Goal: Task Accomplishment & Management: Complete application form

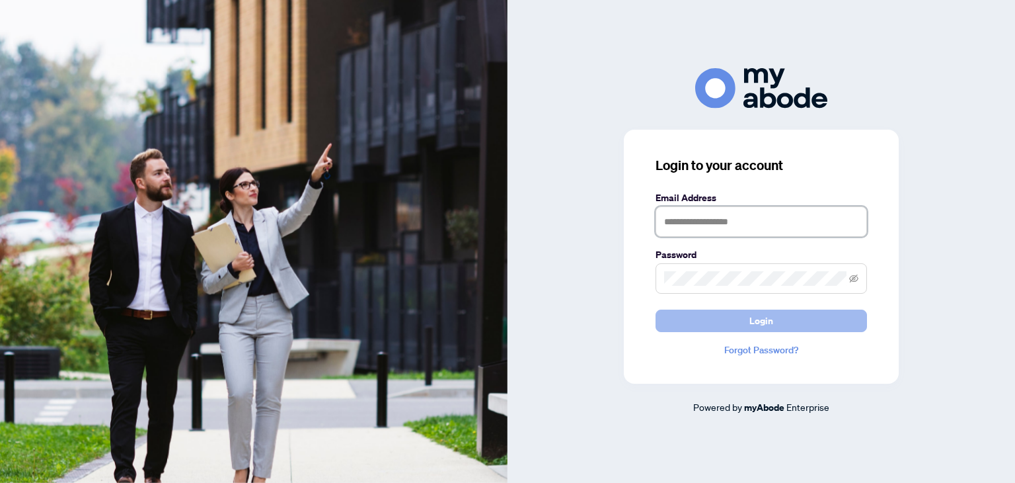
type input "**********"
click at [731, 318] on button "Login" at bounding box center [762, 320] width 212 height 22
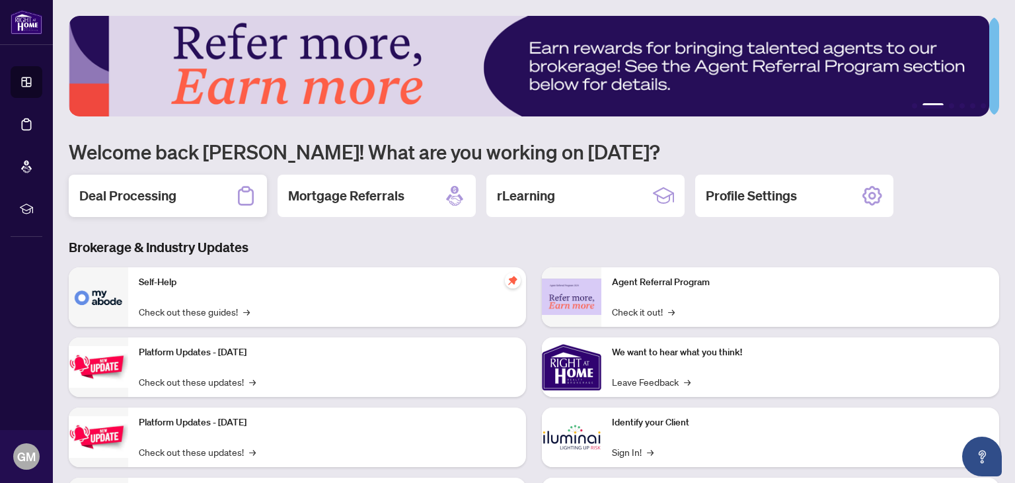
click at [128, 196] on h2 "Deal Processing" at bounding box center [127, 195] width 97 height 19
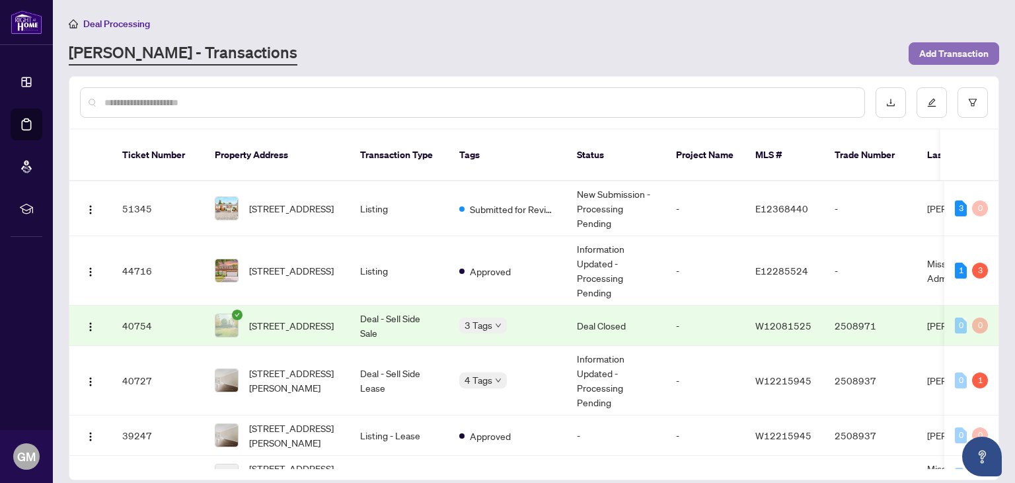
click at [973, 48] on span "Add Transaction" at bounding box center [954, 53] width 69 height 21
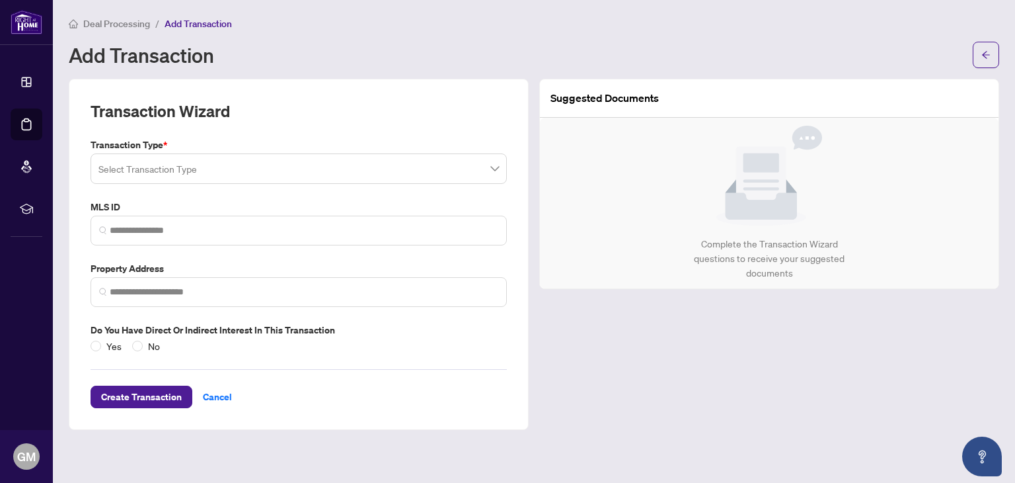
click at [284, 173] on input "search" at bounding box center [293, 170] width 389 height 29
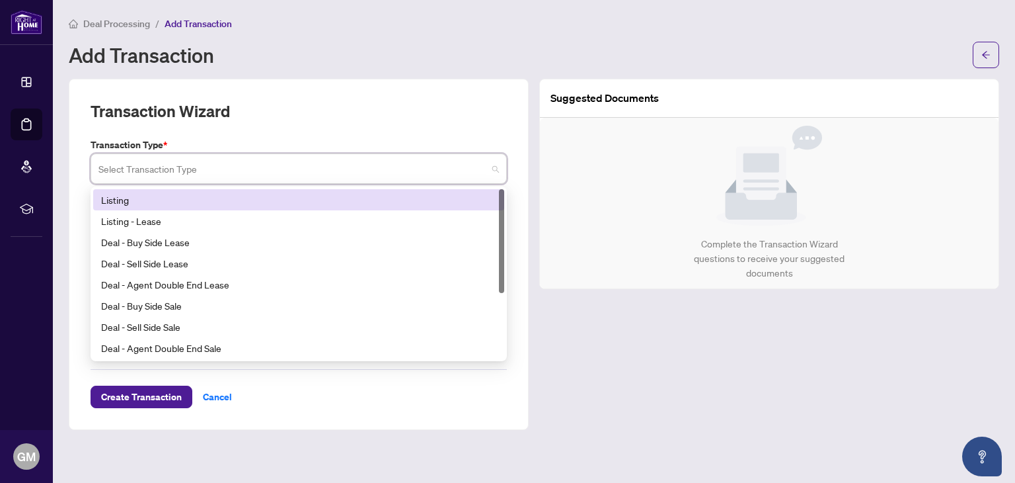
click at [183, 198] on div "Listing" at bounding box center [298, 199] width 395 height 15
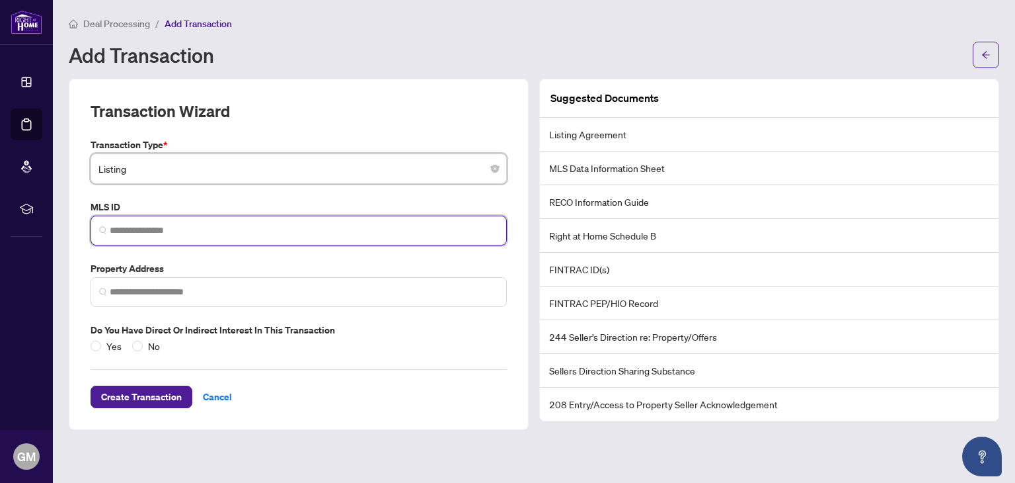
click at [188, 226] on input "search" at bounding box center [304, 230] width 389 height 14
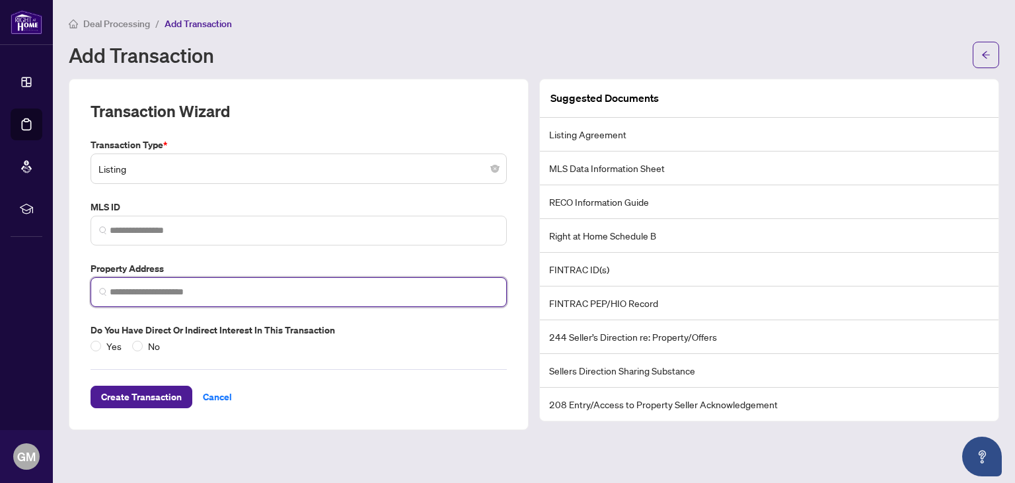
click at [221, 297] on input "search" at bounding box center [304, 292] width 389 height 14
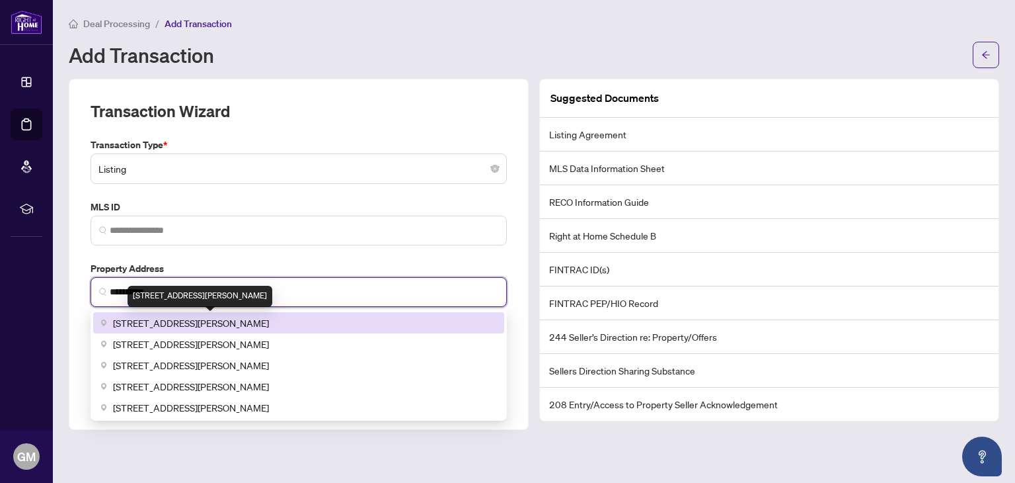
click at [269, 321] on span "[STREET_ADDRESS][PERSON_NAME]" at bounding box center [191, 322] width 156 height 15
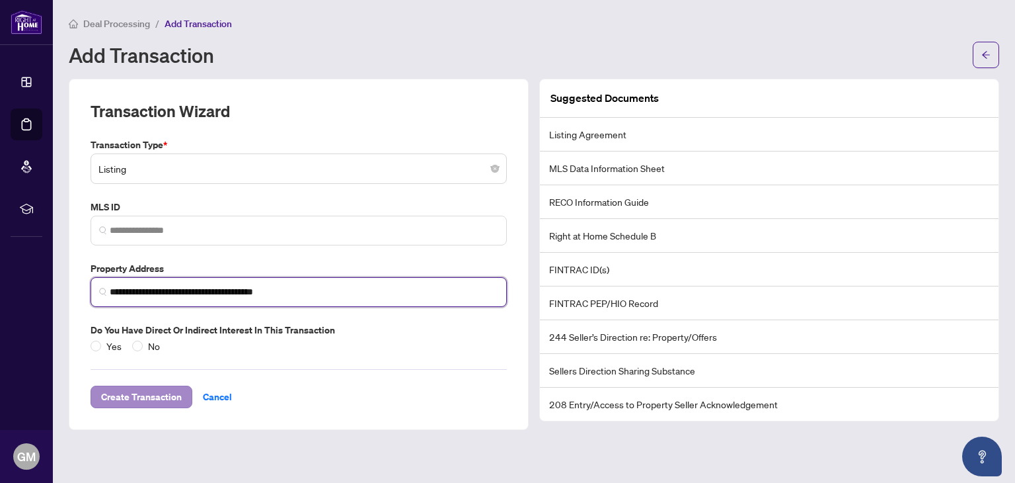
type input "**********"
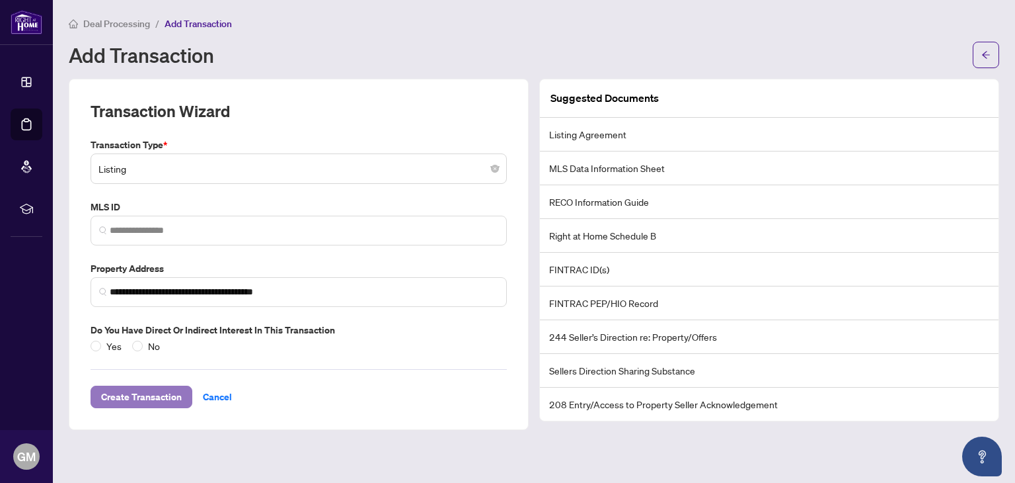
click at [150, 394] on span "Create Transaction" at bounding box center [141, 396] width 81 height 21
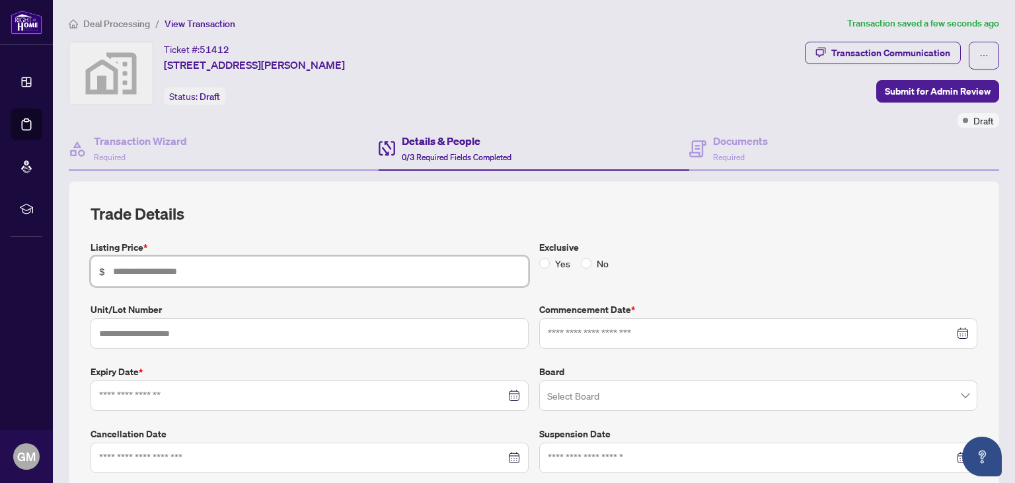
click at [208, 269] on input "text" at bounding box center [316, 271] width 407 height 15
type input "*******"
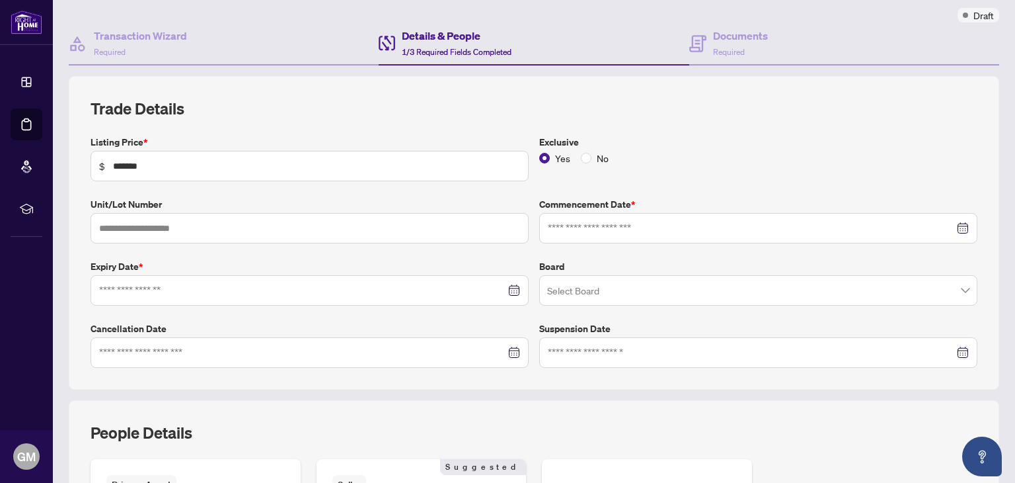
scroll to position [111, 0]
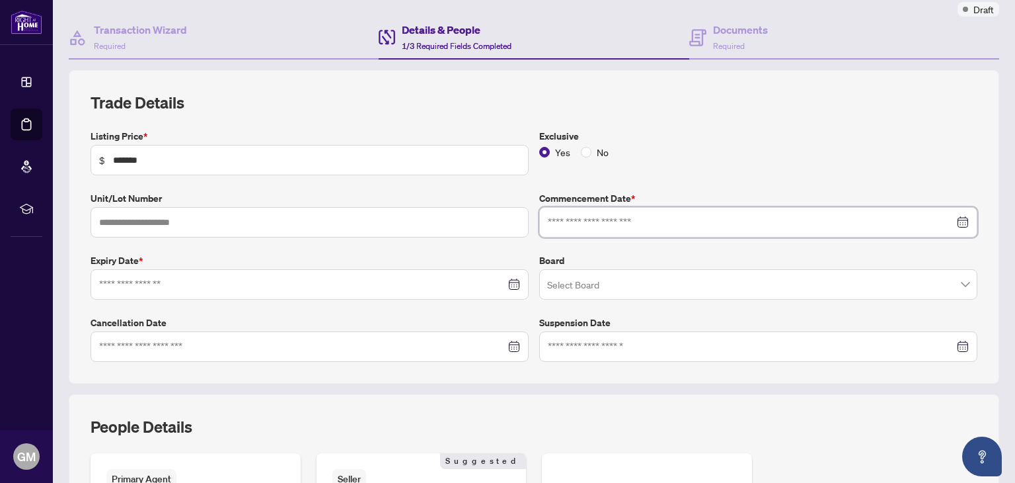
click at [656, 215] on input at bounding box center [751, 222] width 407 height 15
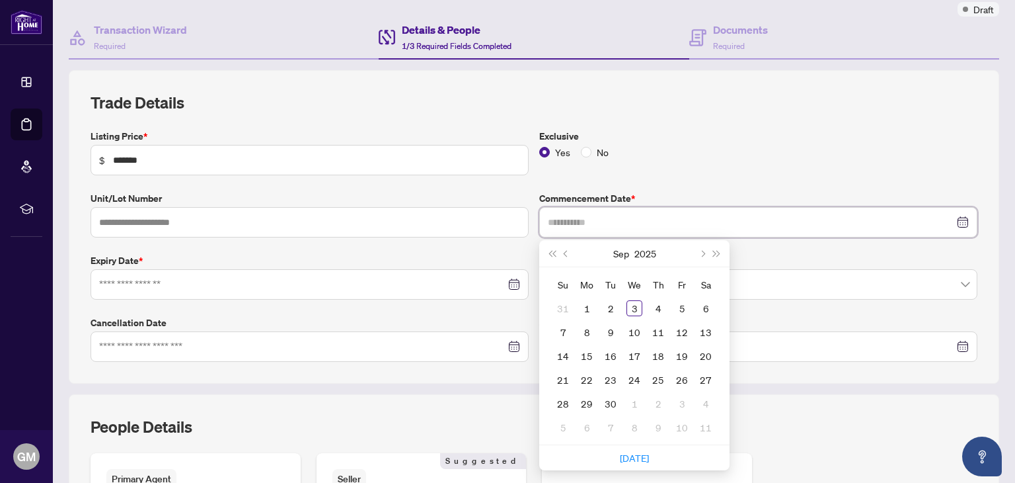
type input "**********"
click at [564, 252] on span "Previous month (PageUp)" at bounding box center [567, 253] width 7 height 7
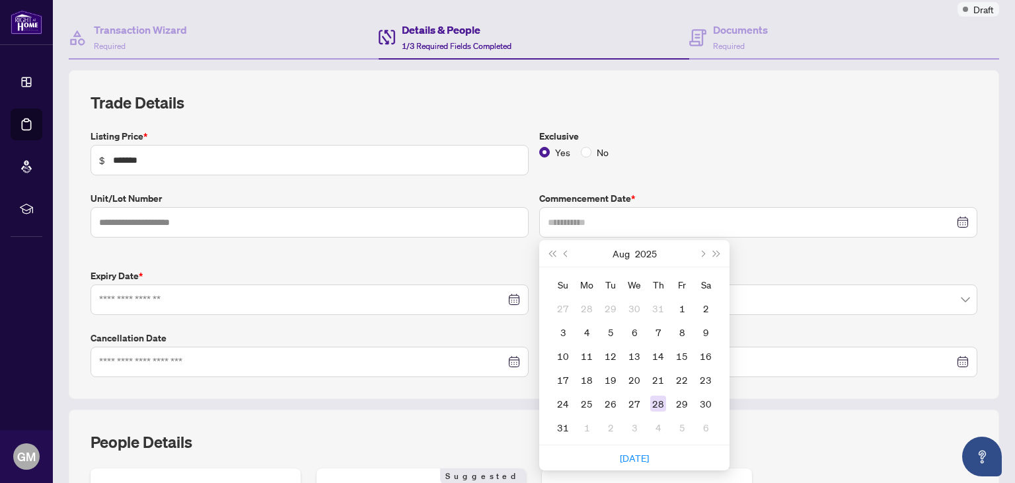
click at [652, 400] on div "28" at bounding box center [659, 403] width 16 height 16
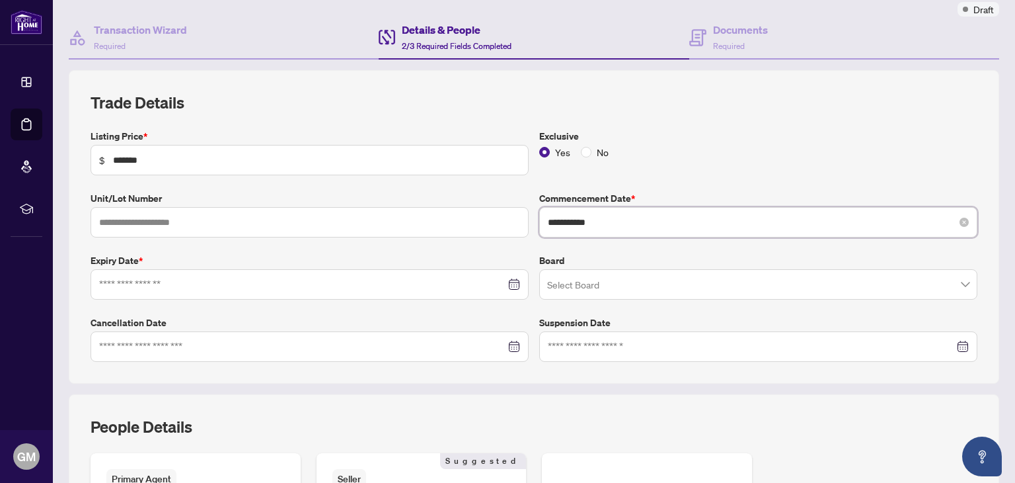
click at [614, 221] on input "**********" at bounding box center [751, 222] width 407 height 15
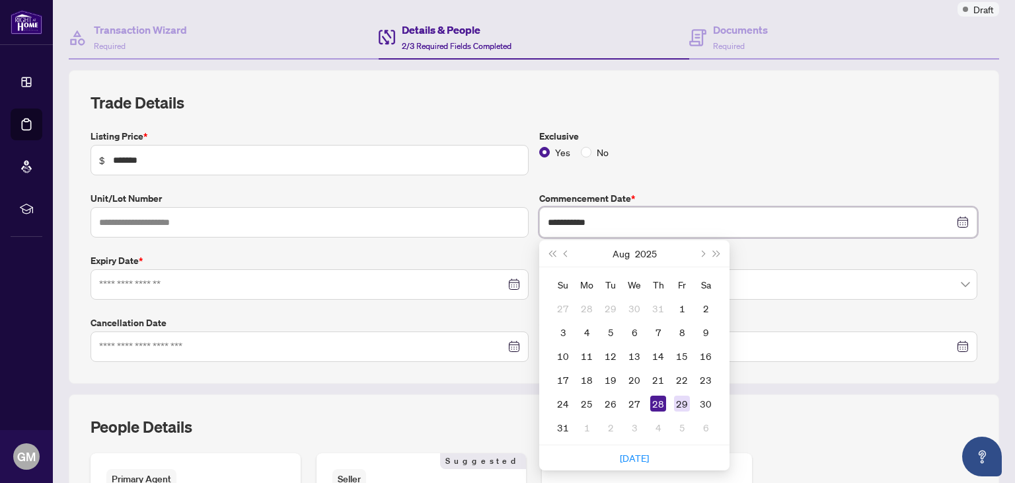
type input "**********"
click at [675, 405] on div "29" at bounding box center [682, 403] width 16 height 16
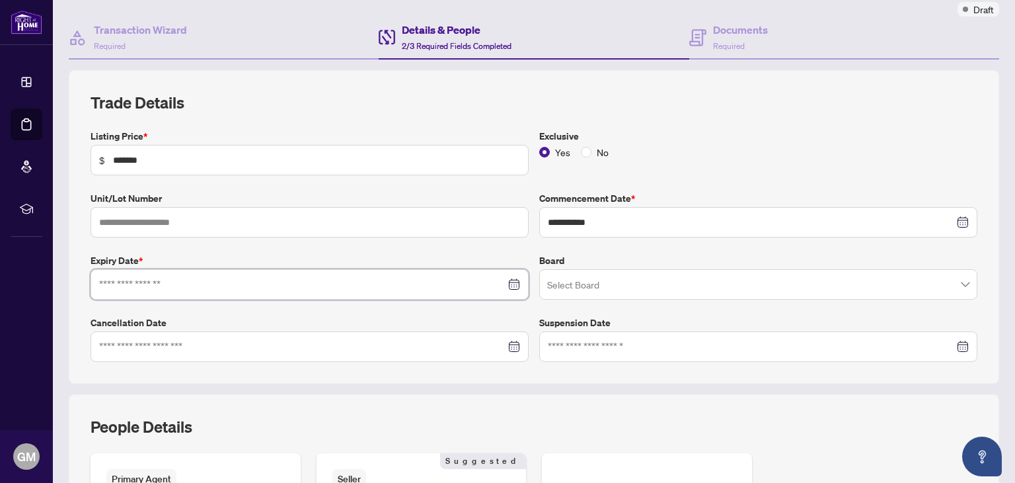
click at [161, 278] on input at bounding box center [302, 284] width 407 height 15
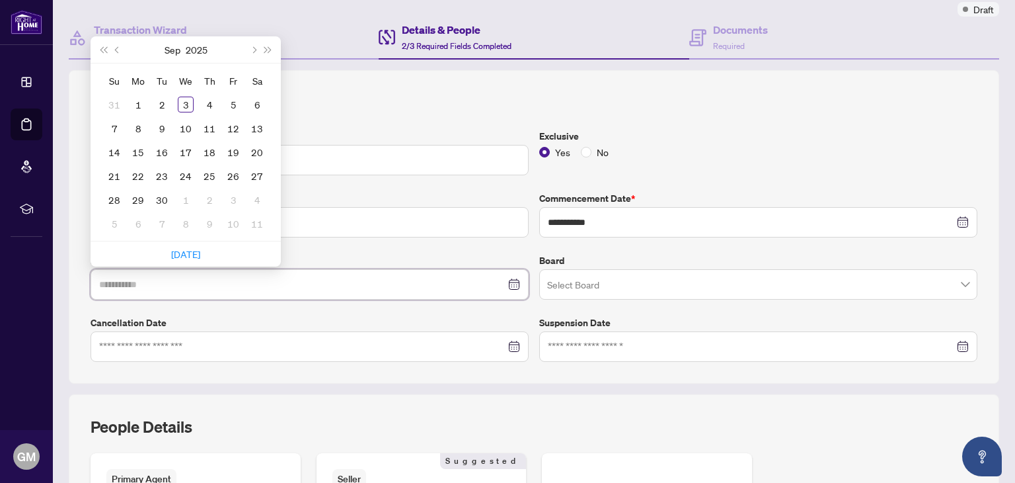
type input "**********"
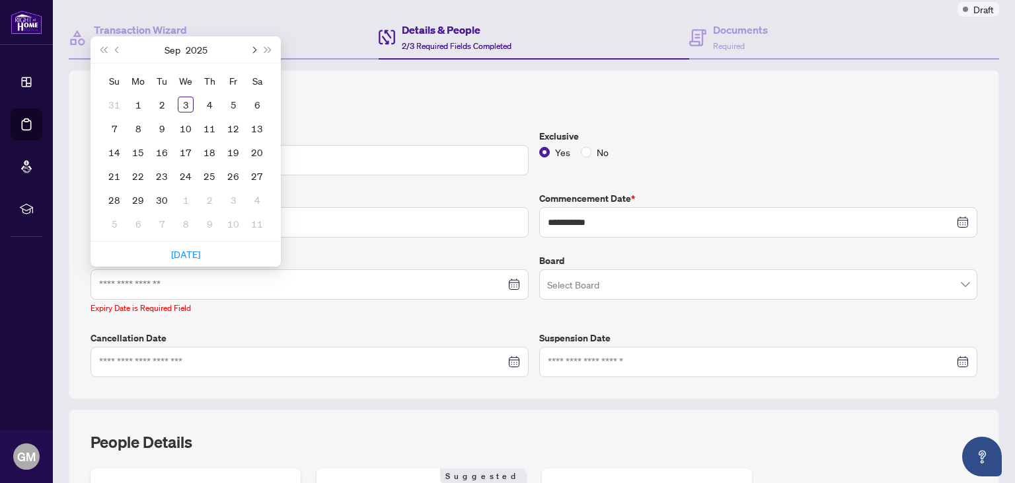
click at [255, 46] on span "Next month (PageDown)" at bounding box center [253, 49] width 7 height 7
type input "**********"
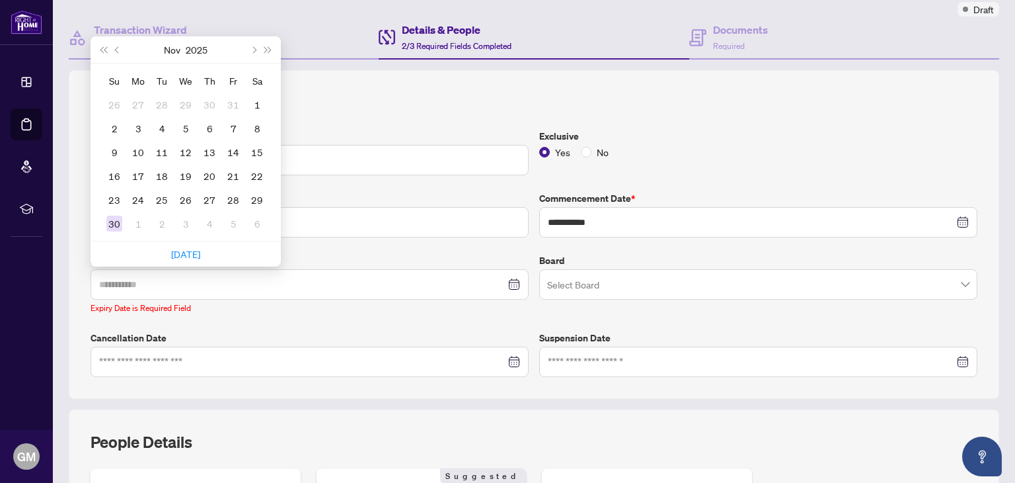
click at [112, 216] on div "30" at bounding box center [114, 224] width 16 height 16
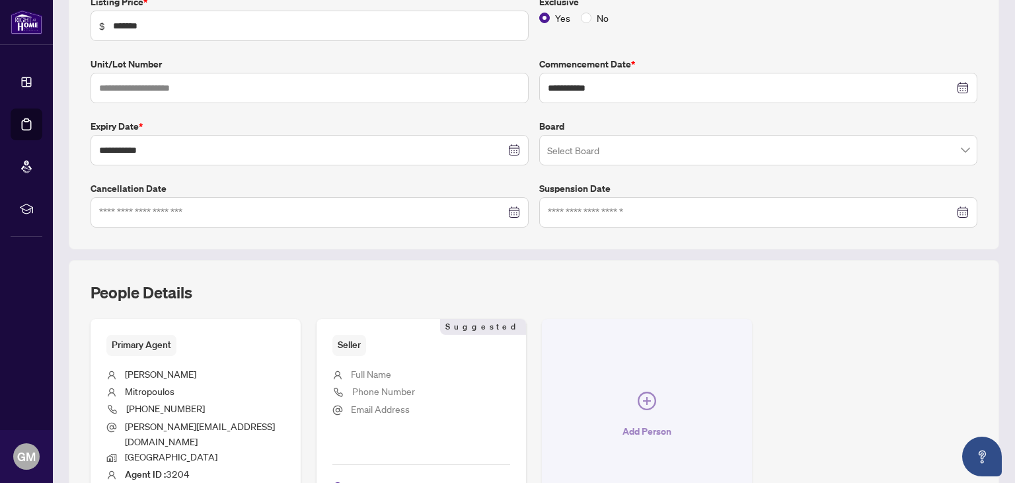
scroll to position [331, 0]
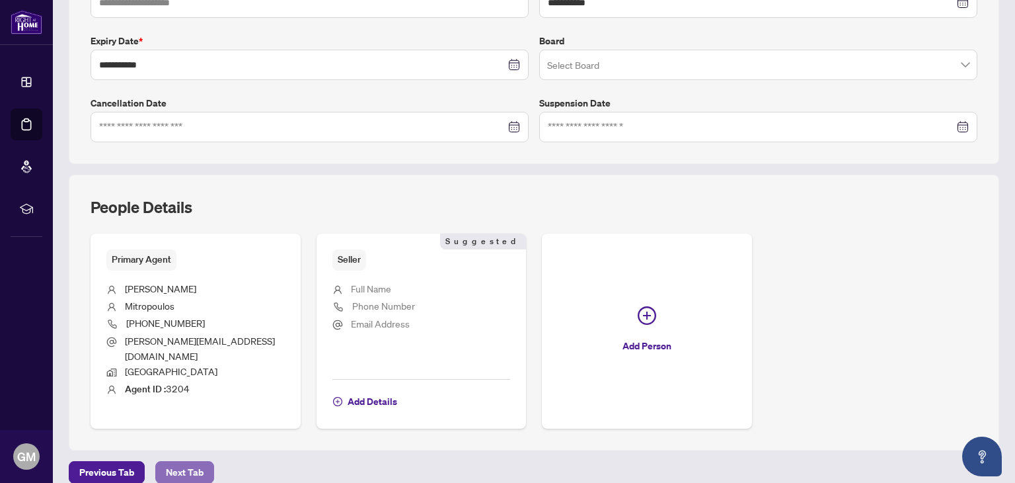
click at [191, 461] on span "Next Tab" at bounding box center [185, 471] width 38 height 21
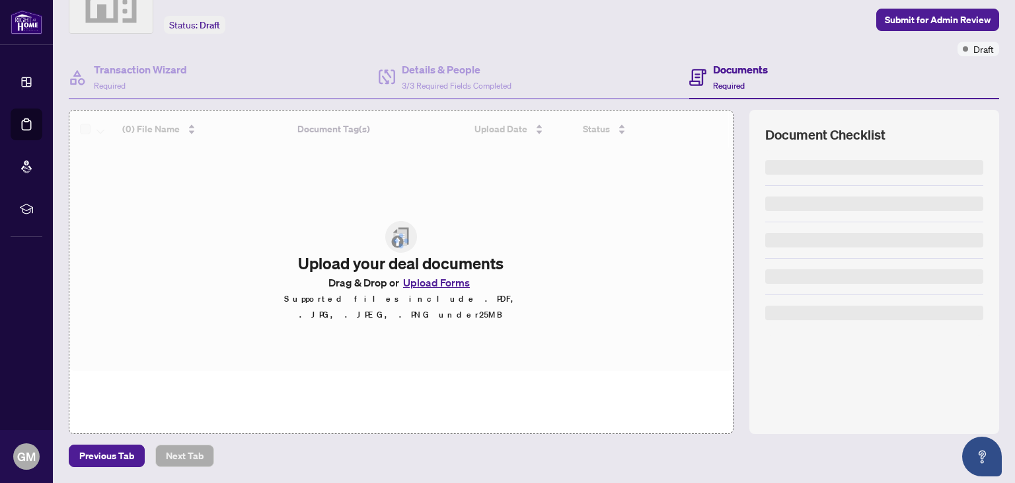
scroll to position [69, 0]
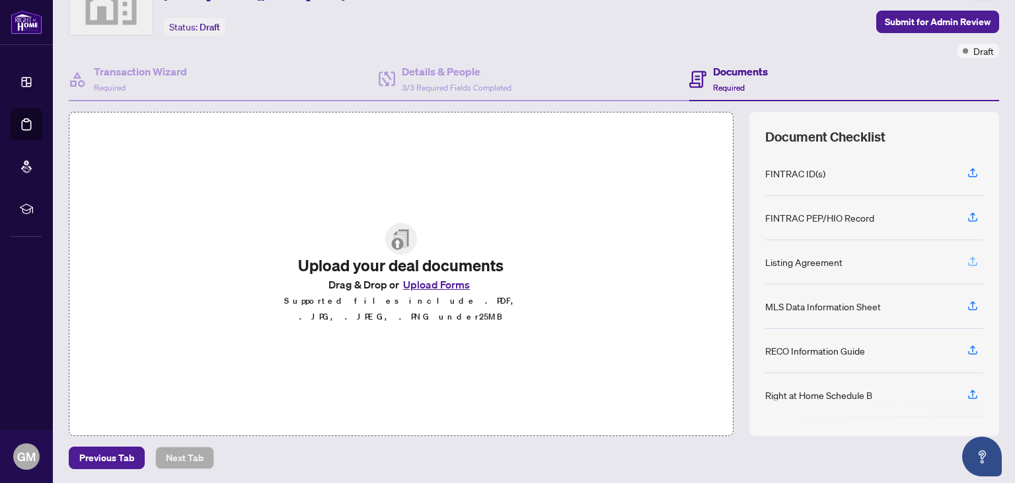
click at [967, 257] on icon "button" at bounding box center [973, 261] width 12 height 12
click at [801, 257] on div "Listing Agreement" at bounding box center [804, 262] width 77 height 15
click at [968, 255] on icon "button" at bounding box center [973, 261] width 12 height 12
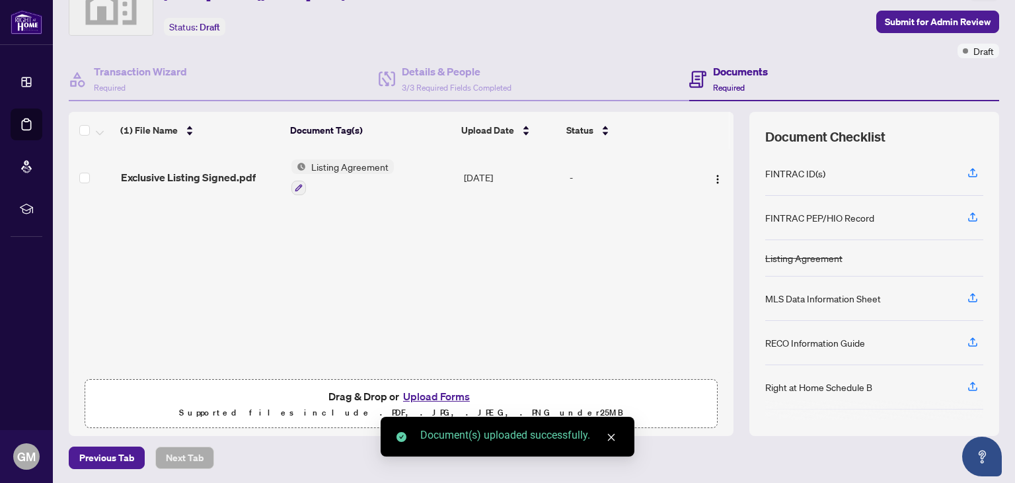
click at [813, 339] on div "RECO Information Guide" at bounding box center [816, 342] width 100 height 15
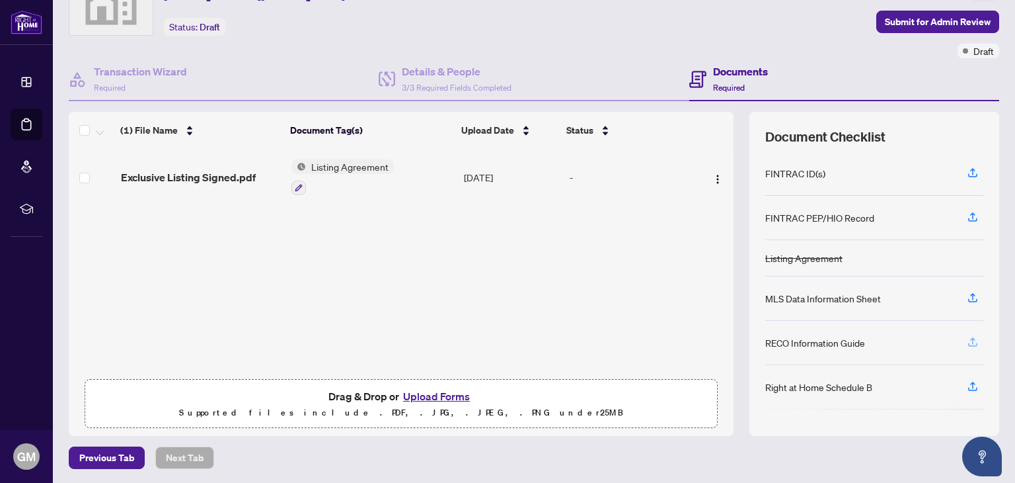
click at [967, 337] on icon "button" at bounding box center [973, 342] width 12 height 12
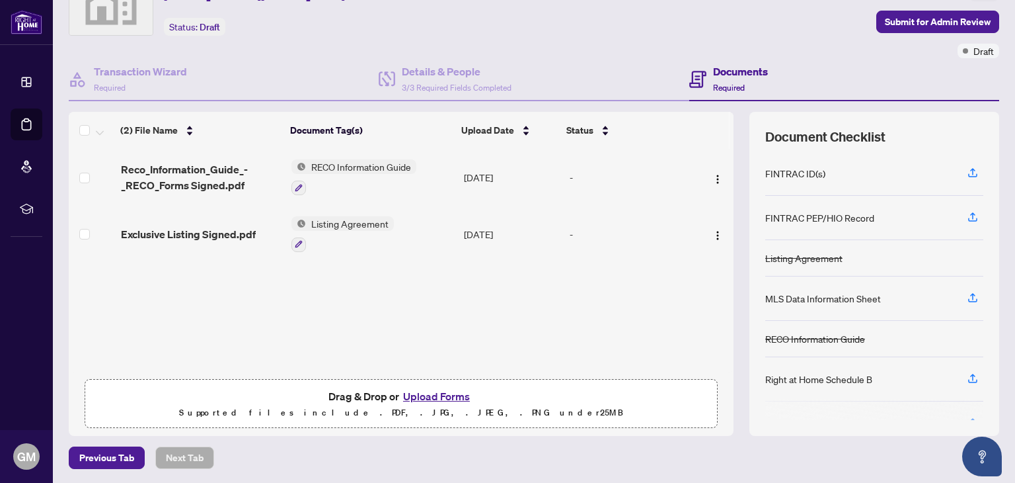
scroll to position [0, 0]
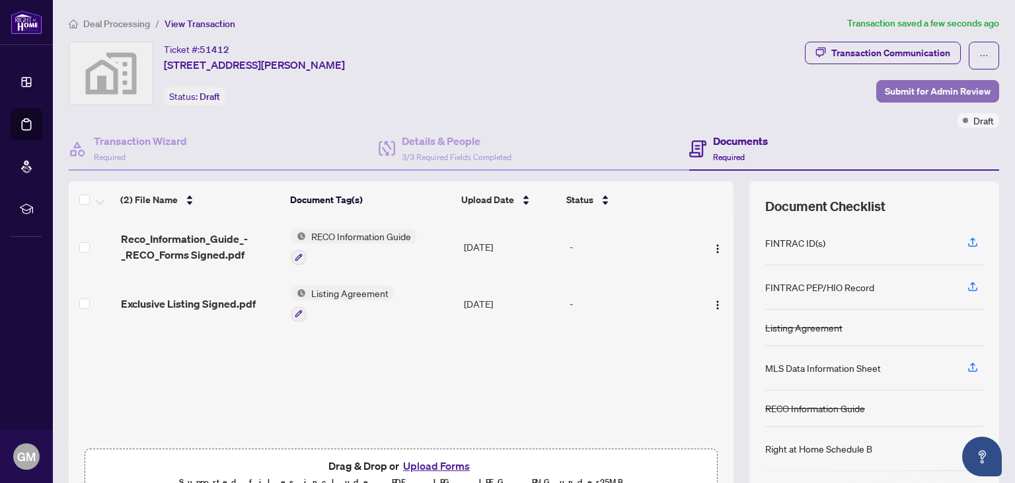
click at [894, 89] on span "Submit for Admin Review" at bounding box center [938, 91] width 106 height 21
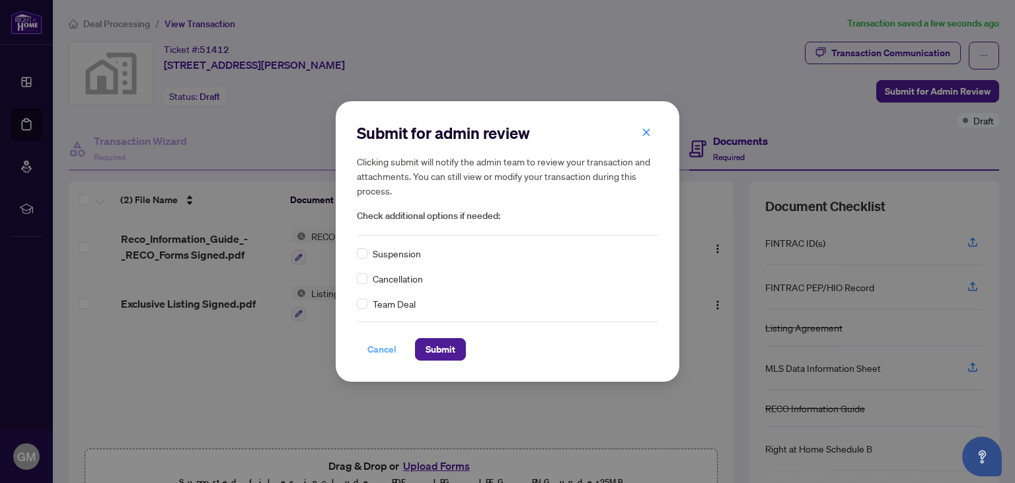
click at [381, 352] on span "Cancel" at bounding box center [382, 348] width 29 height 21
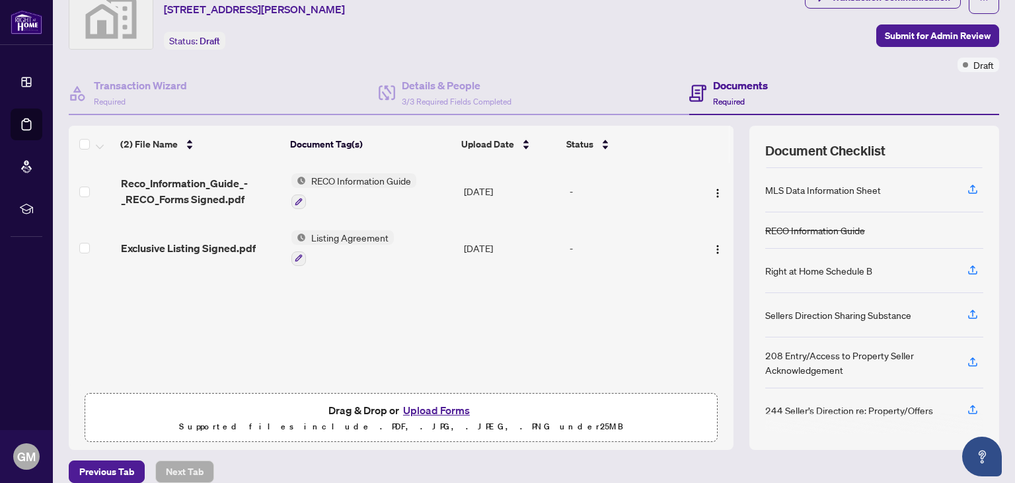
scroll to position [63, 0]
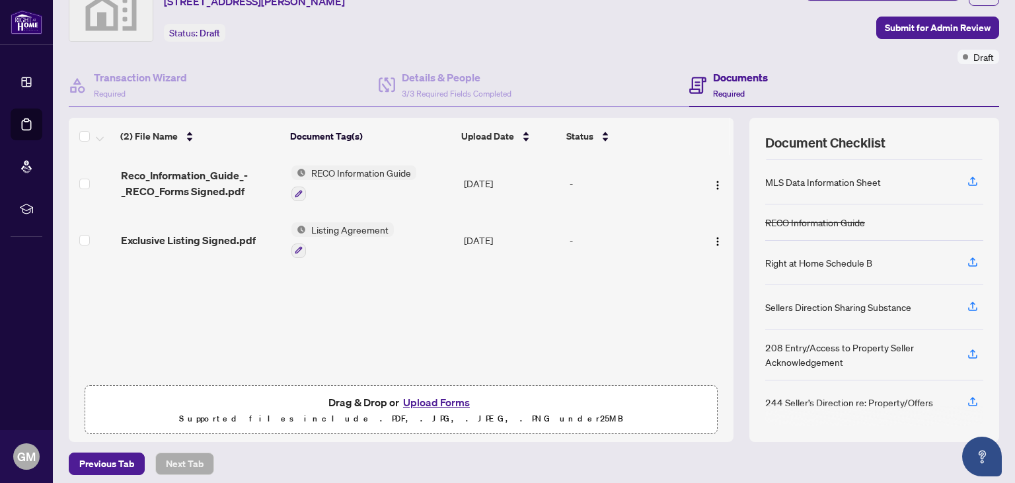
click at [438, 398] on button "Upload Forms" at bounding box center [436, 401] width 75 height 17
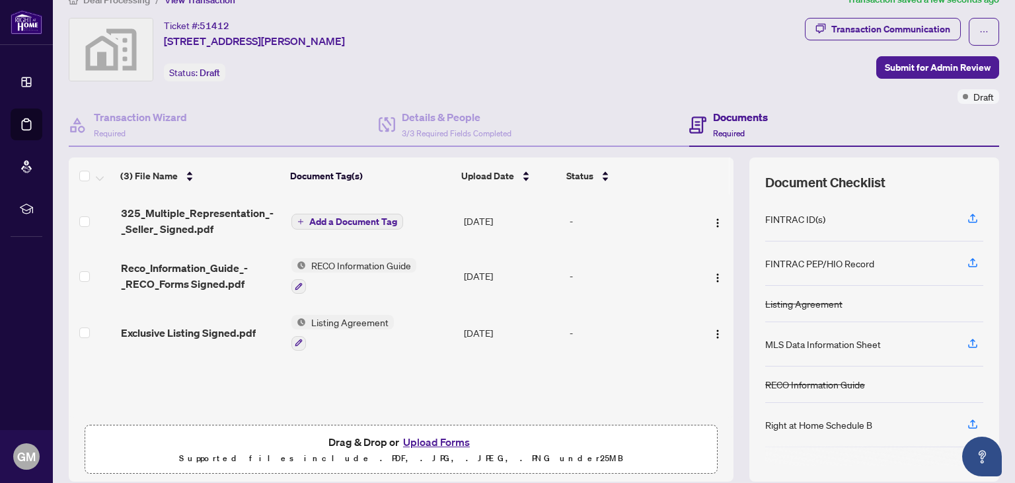
scroll to position [25, 0]
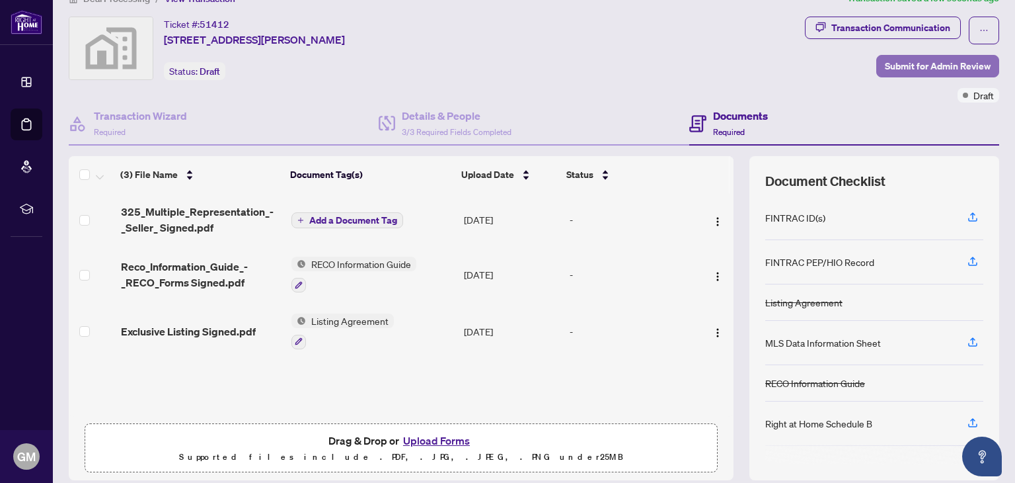
click at [904, 71] on span "Submit for Admin Review" at bounding box center [938, 66] width 106 height 21
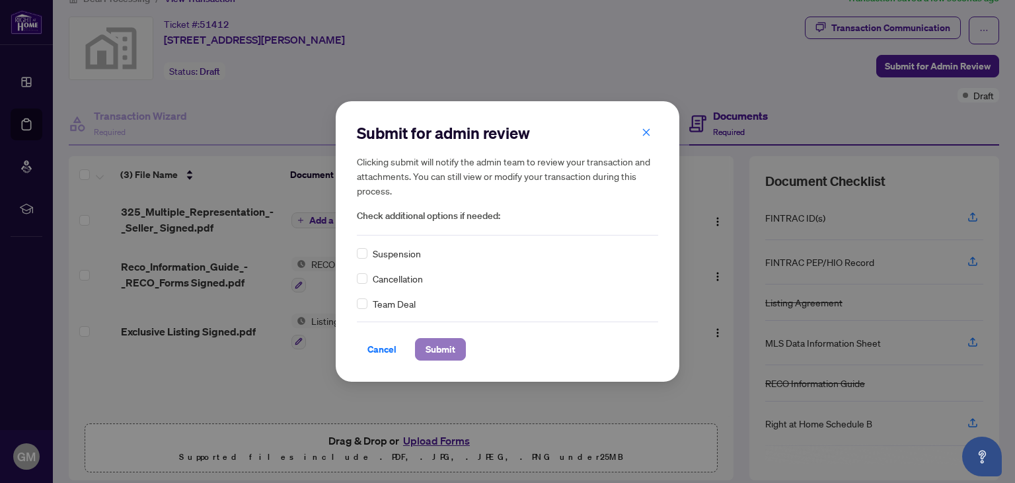
click at [451, 354] on span "Submit" at bounding box center [441, 348] width 30 height 21
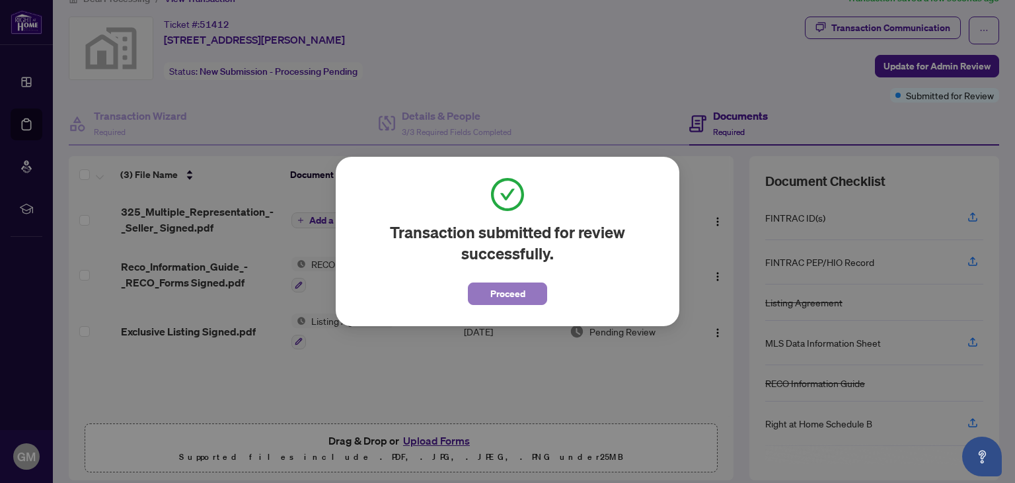
click at [486, 292] on button "Proceed" at bounding box center [507, 293] width 79 height 22
